Goal: Find specific page/section: Find specific page/section

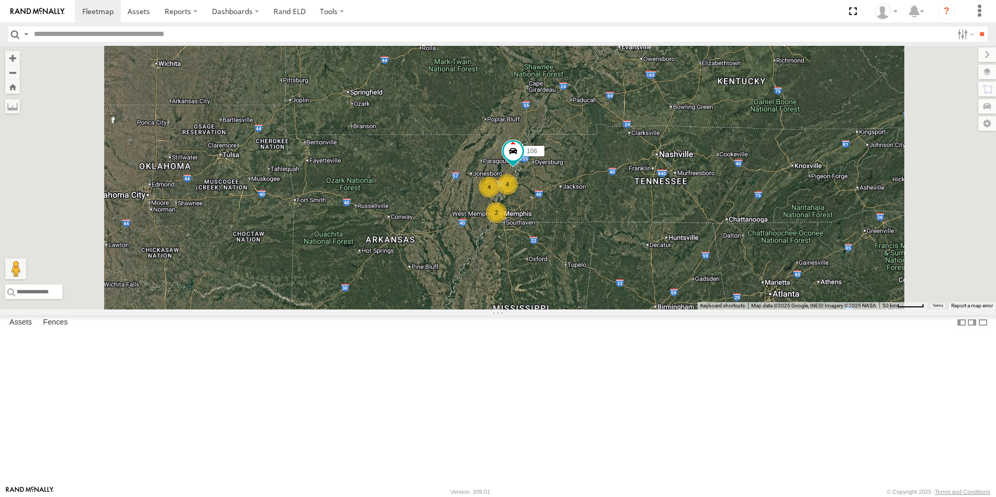
click at [0, 0] on span at bounding box center [0, 0] width 0 height 0
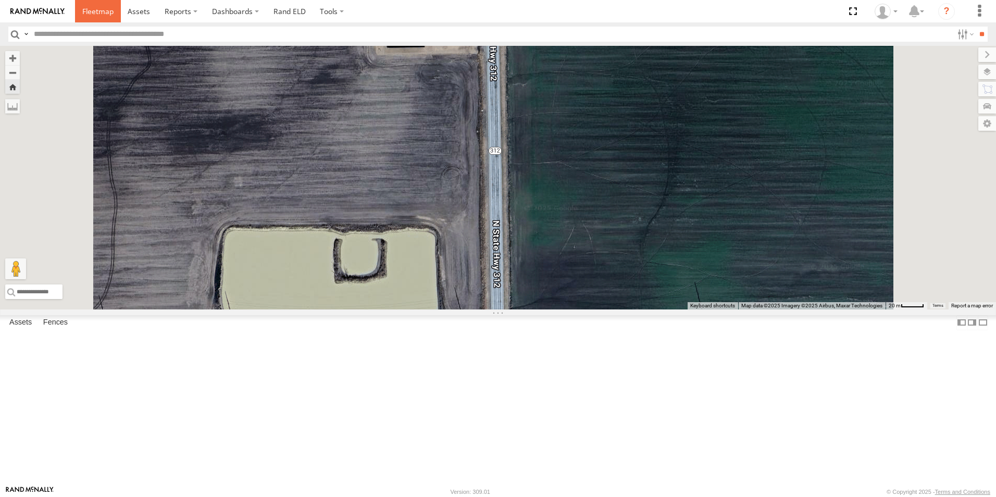
click at [105, 16] on span at bounding box center [97, 11] width 31 height 10
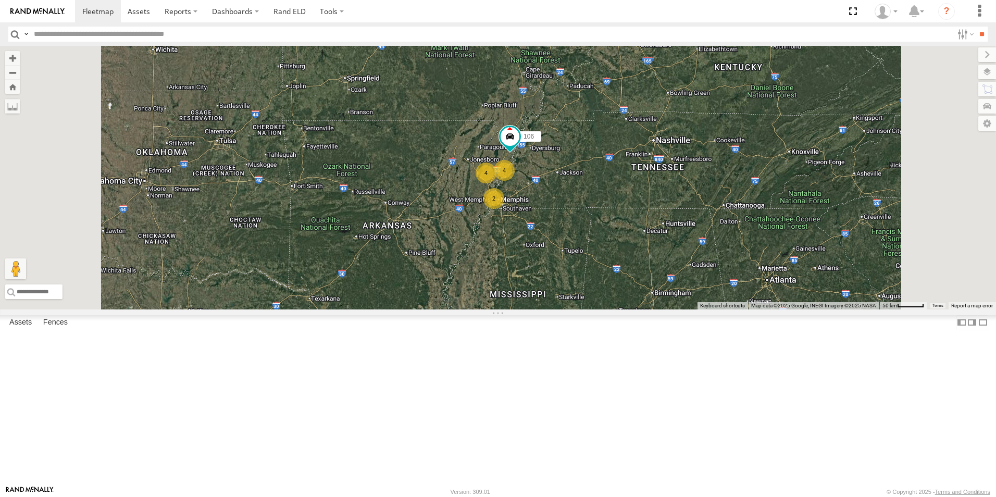
click at [0, 0] on span at bounding box center [0, 0] width 0 height 0
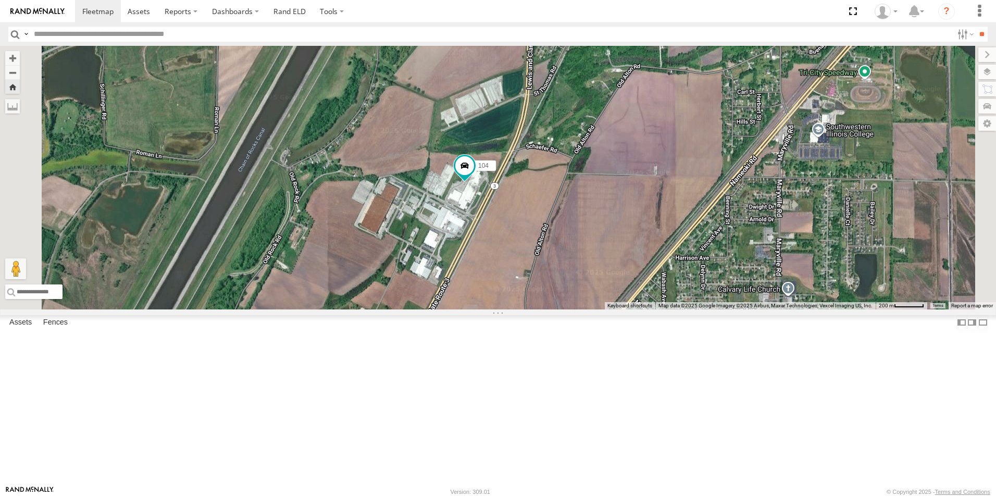
click at [0, 0] on span at bounding box center [0, 0] width 0 height 0
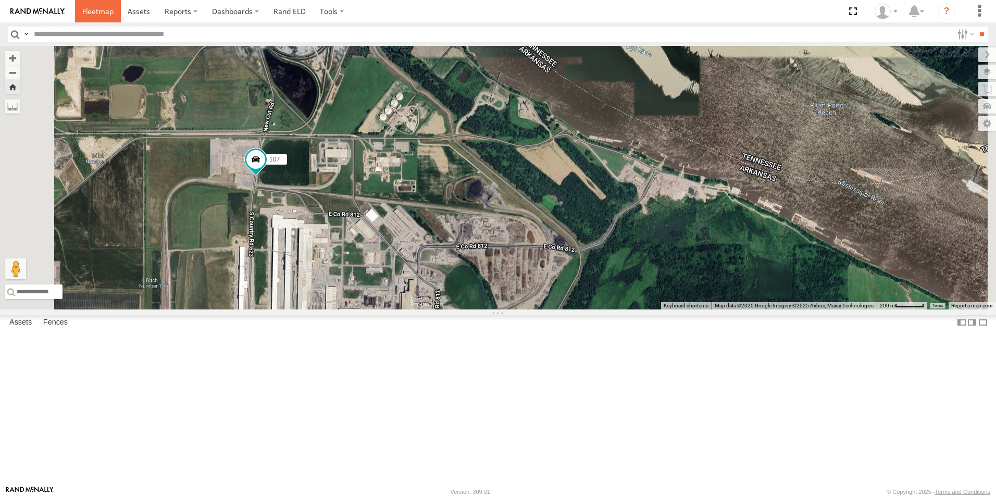
click at [98, 14] on span at bounding box center [97, 11] width 31 height 10
